Goal: Transaction & Acquisition: Purchase product/service

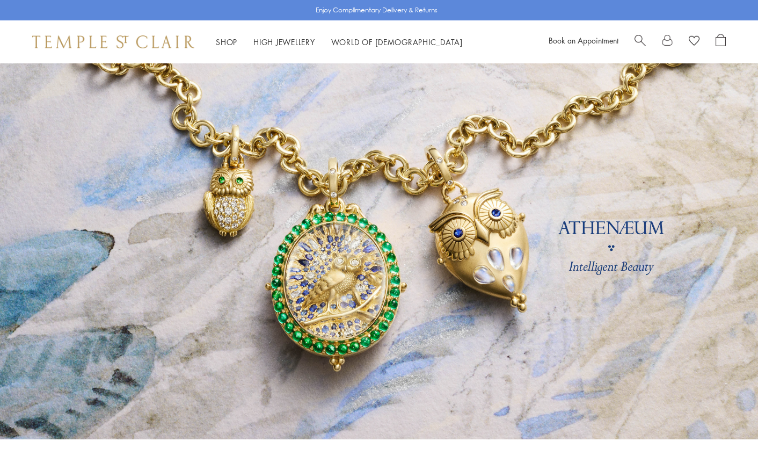
click at [222, 44] on link "Shop Shop" at bounding box center [226, 42] width 21 height 11
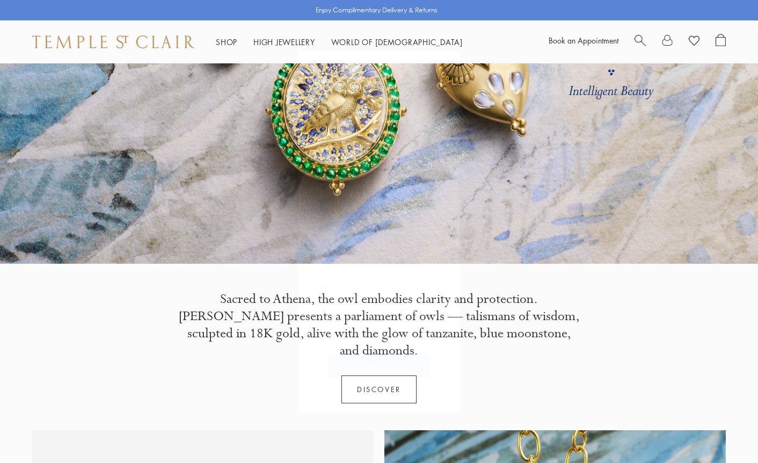
scroll to position [198, 0]
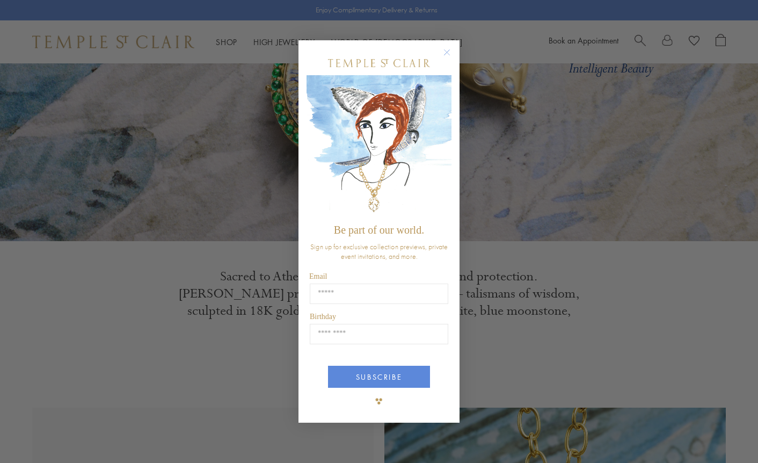
click at [446, 49] on circle "Close dialog" at bounding box center [447, 52] width 13 height 13
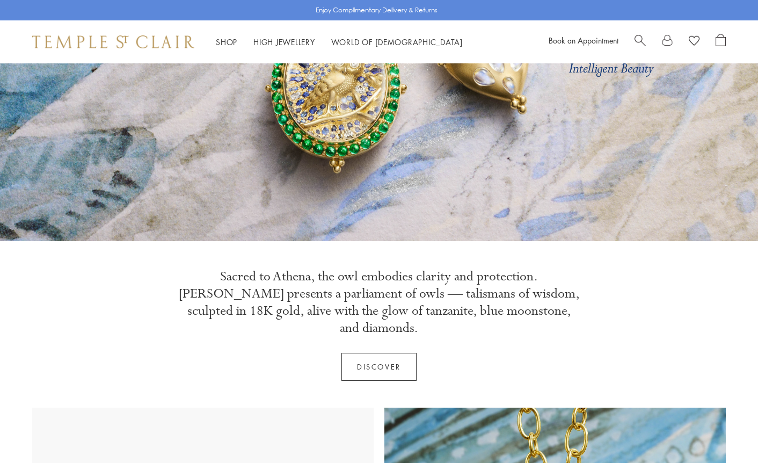
click at [226, 42] on link "Shop Shop" at bounding box center [226, 42] width 21 height 11
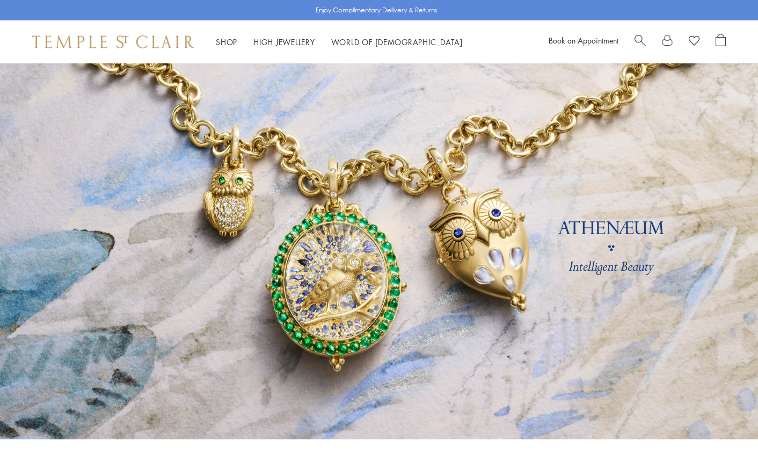
click at [226, 42] on link "Shop Shop" at bounding box center [226, 42] width 21 height 11
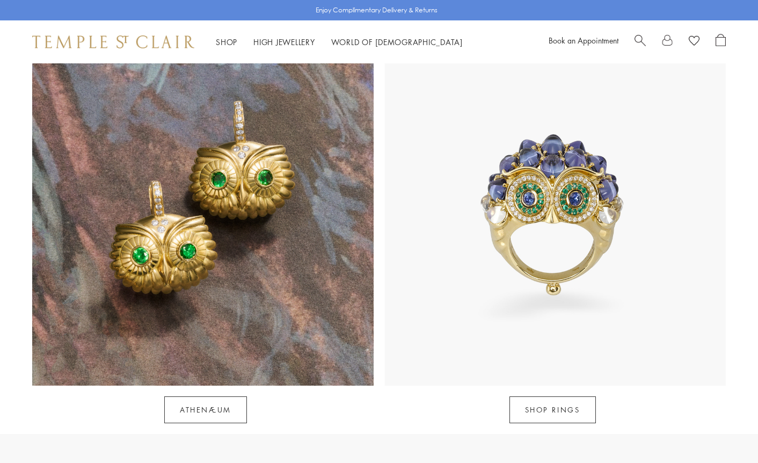
scroll to position [954, 0]
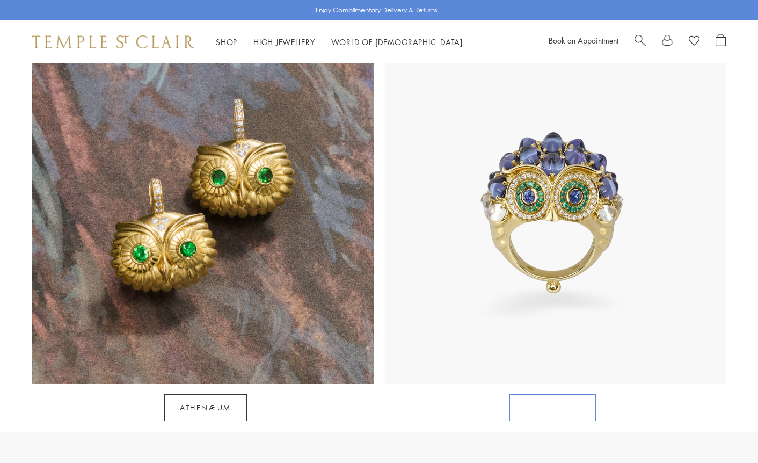
click at [560, 394] on link "SHOP RINGS" at bounding box center [553, 407] width 86 height 27
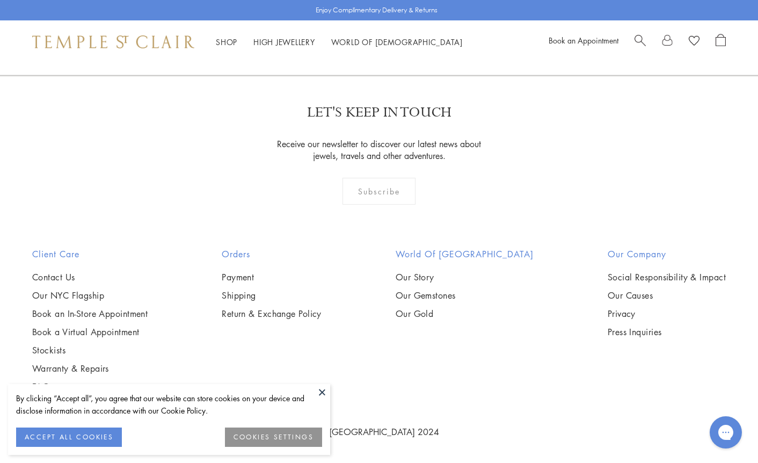
scroll to position [4542, 0]
click at [375, 32] on link "2" at bounding box center [379, 18] width 35 height 30
